Goal: Communication & Community: Answer question/provide support

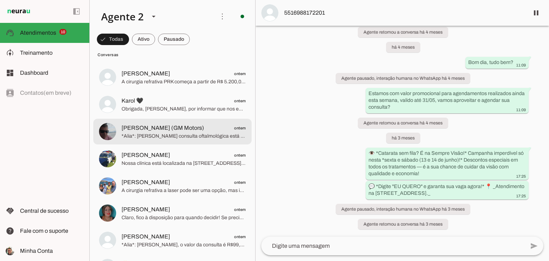
scroll to position [928, 0]
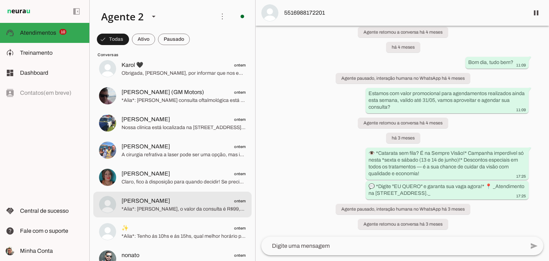
click at [182, 201] on span "[PERSON_NAME] ontem" at bounding box center [183, 200] width 124 height 9
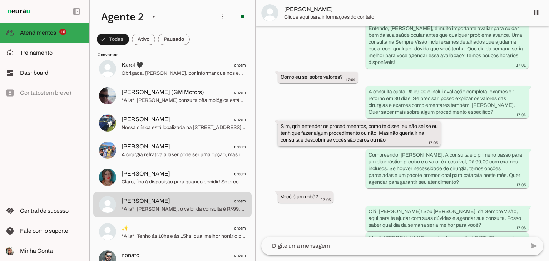
scroll to position [281, 0]
